Goal: Check status: Check status

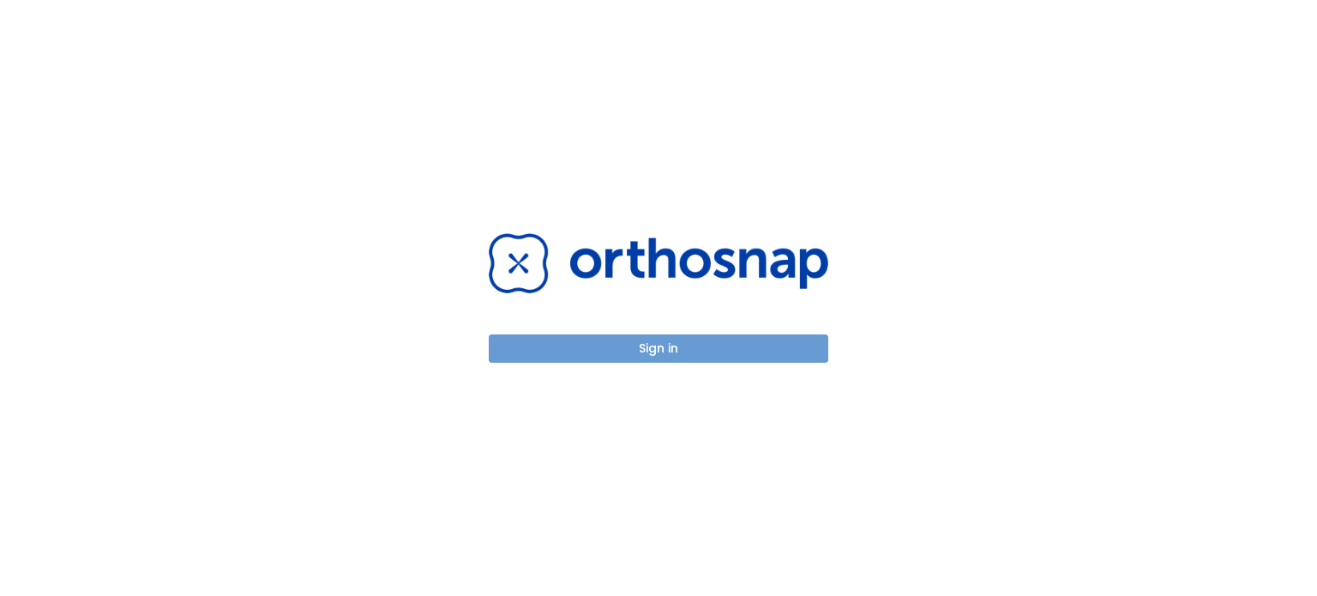
click at [776, 348] on button "Sign in" at bounding box center [659, 348] width 340 height 28
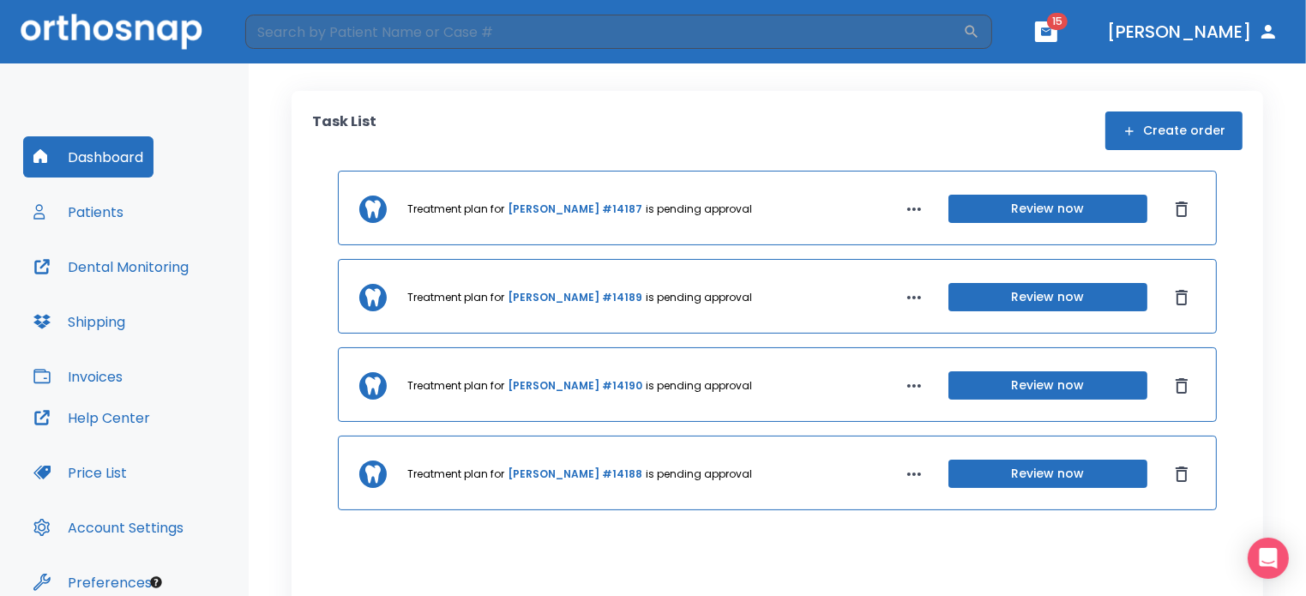
click at [567, 469] on link "[PERSON_NAME] #14188" at bounding box center [575, 473] width 135 height 15
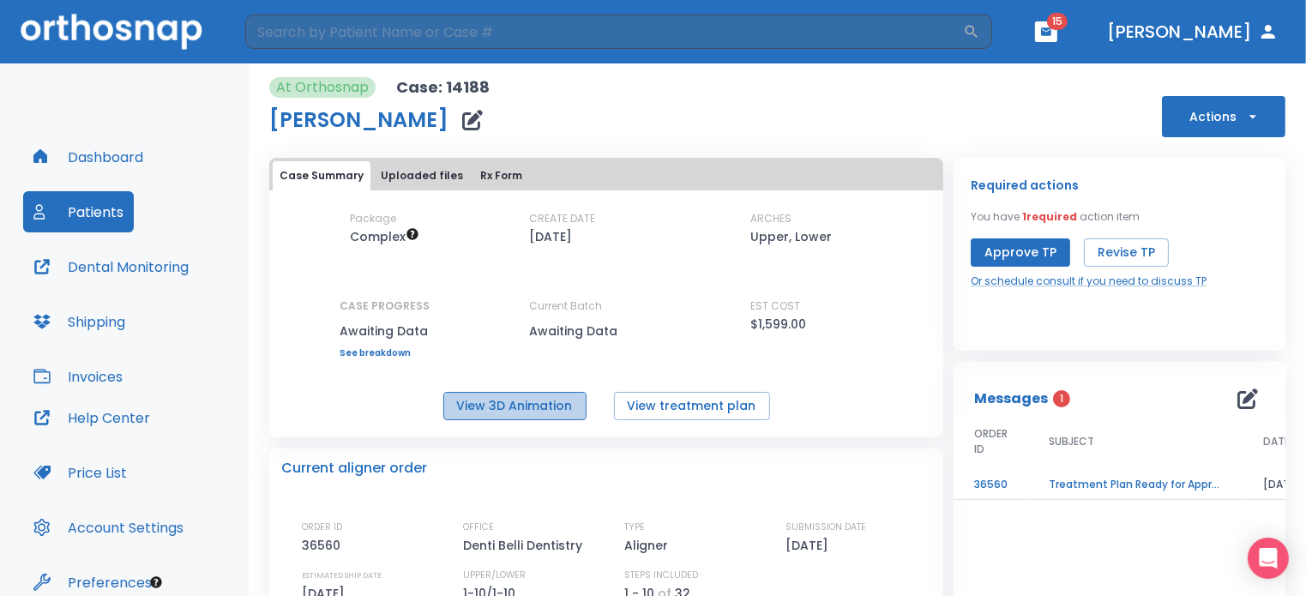
click at [521, 409] on button "View 3D Animation" at bounding box center [514, 406] width 143 height 28
click at [532, 413] on button "View 3D Animation" at bounding box center [514, 406] width 143 height 28
